Goal: Navigation & Orientation: Understand site structure

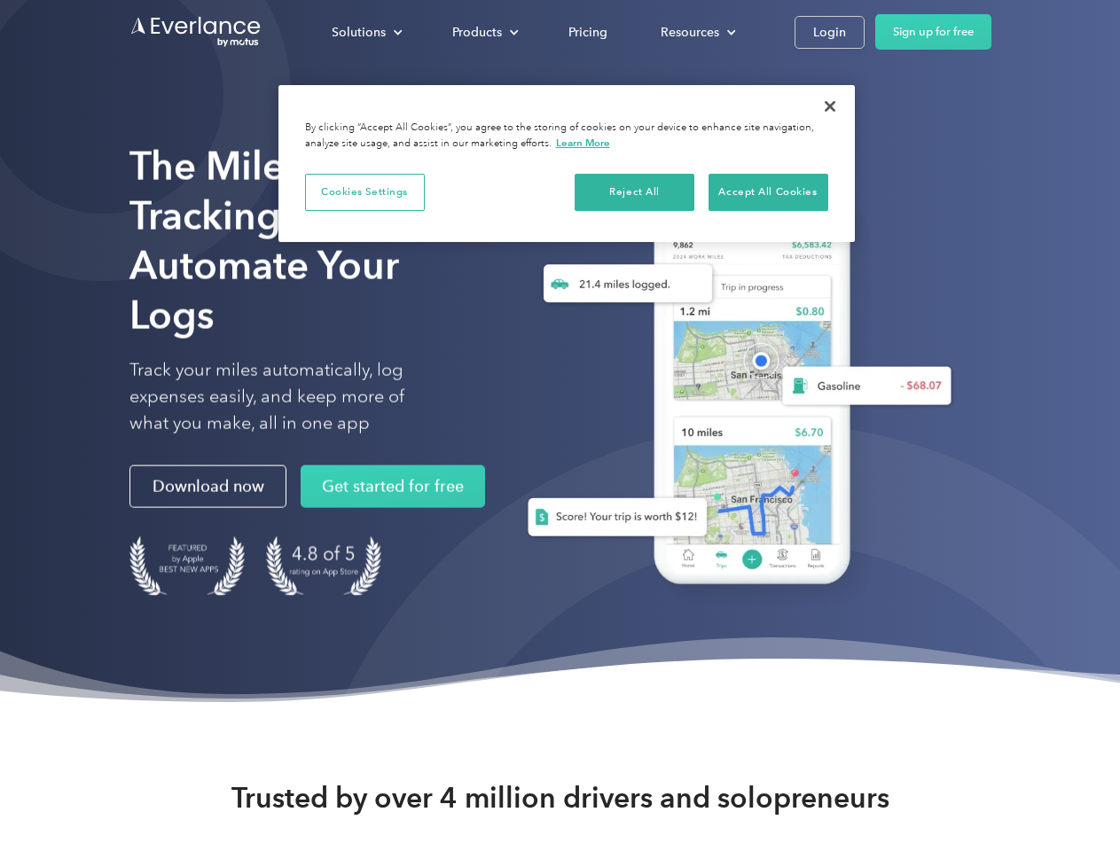
click at [366, 32] on div "Solutions" at bounding box center [359, 32] width 54 height 22
click at [483, 32] on div "Products" at bounding box center [477, 32] width 50 height 22
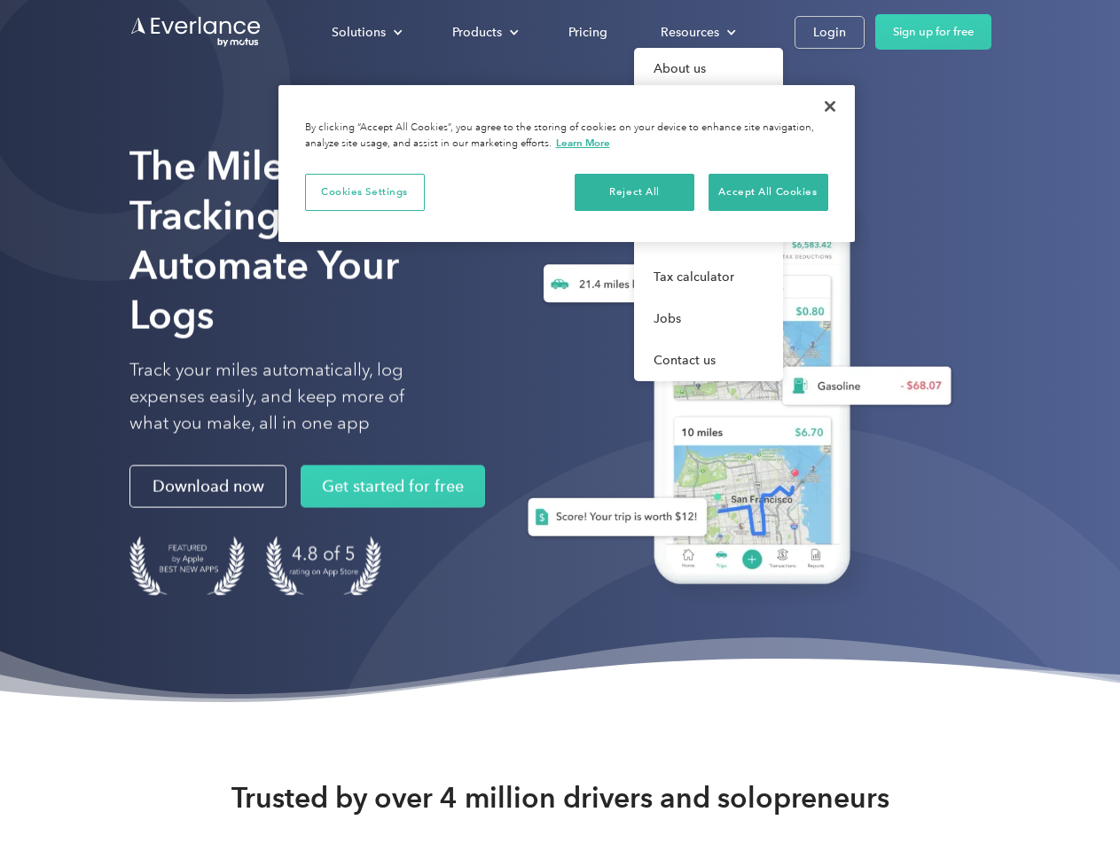
click at [696, 32] on div "Resources" at bounding box center [690, 32] width 59 height 22
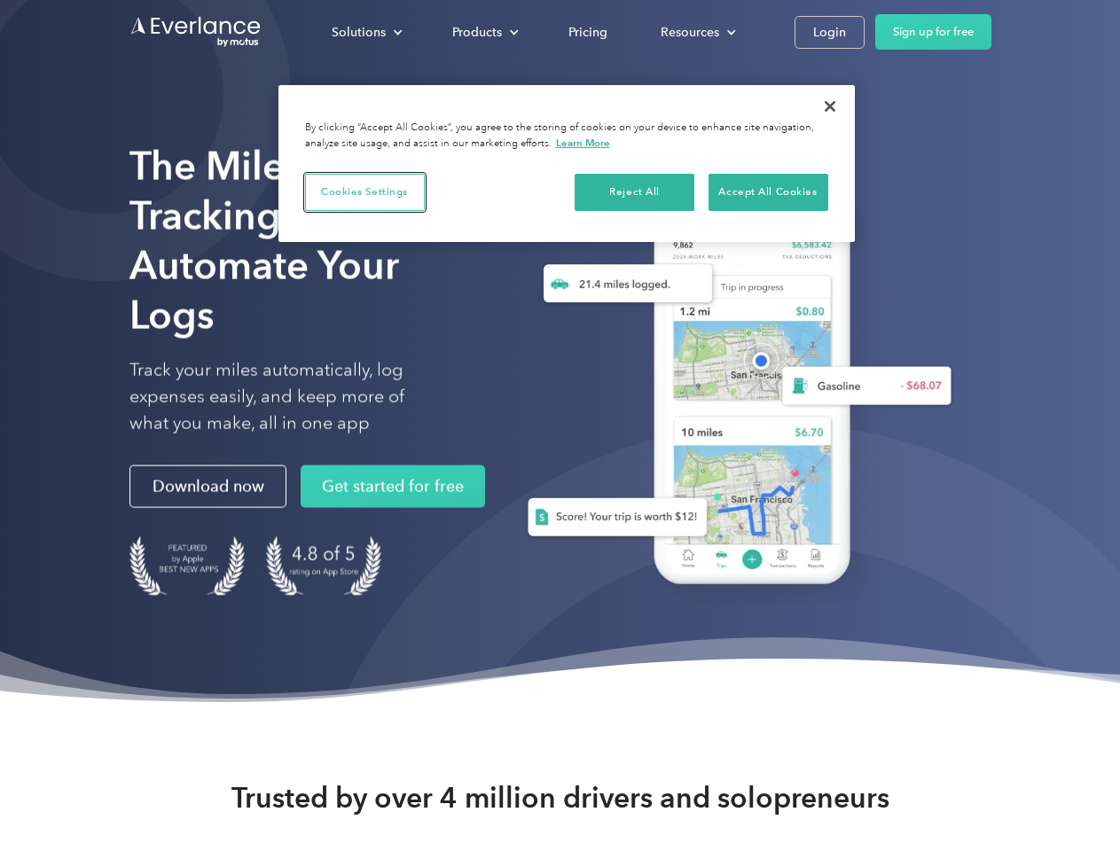
click at [364, 192] on button "Cookies Settings" at bounding box center [365, 192] width 120 height 37
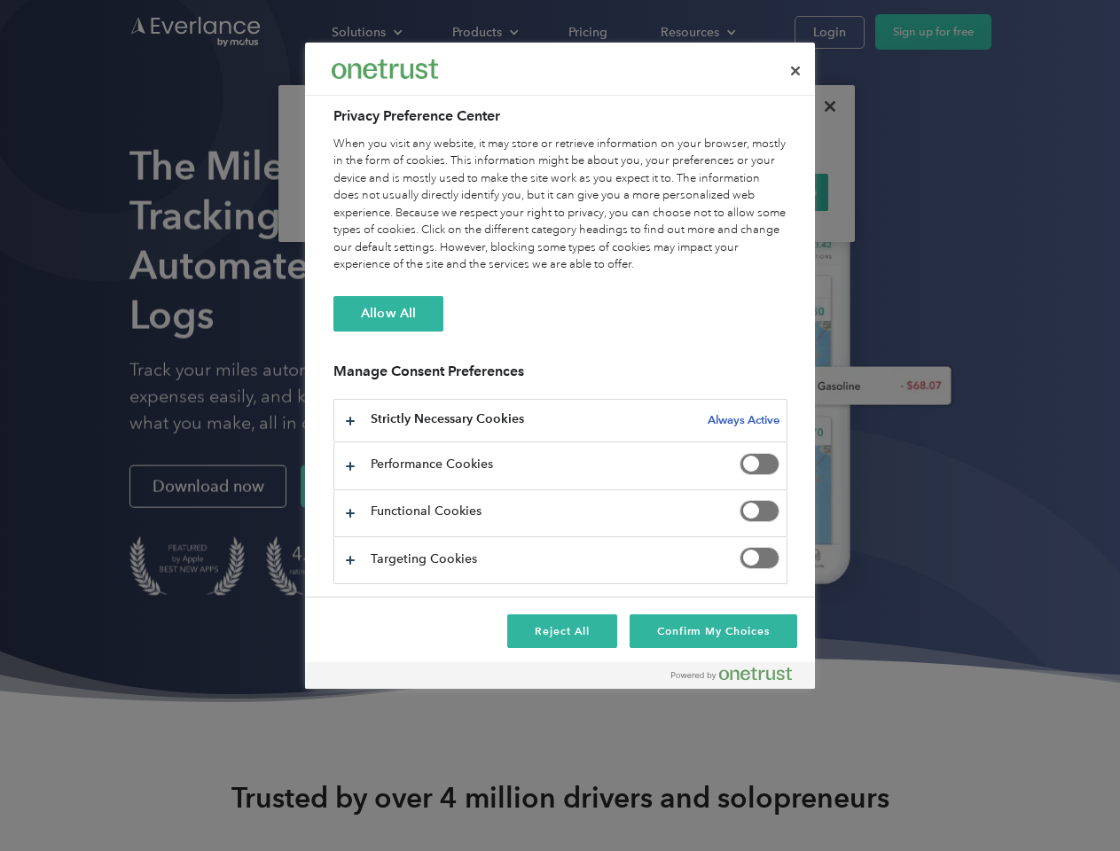
click at [635, 192] on div "When you visit any website, it may store or retrieve information on your browse…" at bounding box center [560, 205] width 454 height 138
click at [768, 192] on div "When you visit any website, it may store or retrieve information on your browse…" at bounding box center [560, 205] width 454 height 138
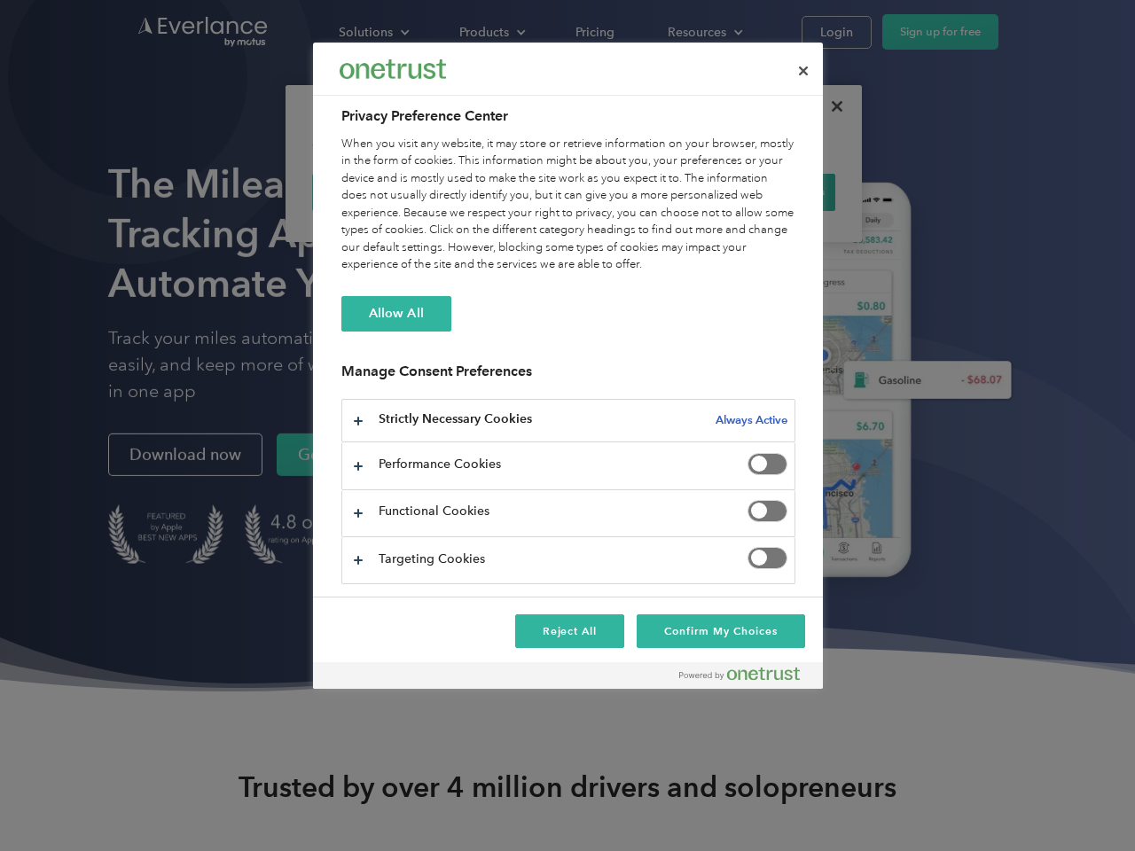
click at [830, 106] on div at bounding box center [567, 425] width 1135 height 851
